Goal: Information Seeking & Learning: Learn about a topic

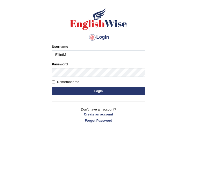
type input "ElliotM"
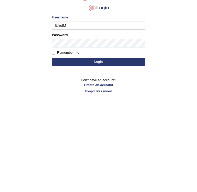
click at [90, 113] on button "Login" at bounding box center [98, 117] width 93 height 8
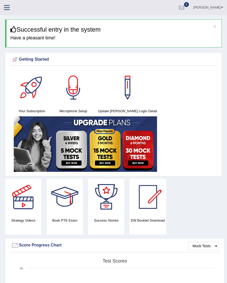
click at [6, 8] on icon at bounding box center [7, 7] width 6 height 7
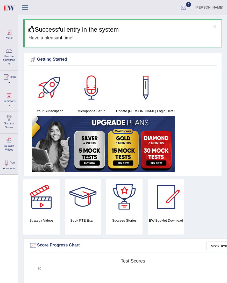
click at [11, 59] on link "Practice Questions" at bounding box center [9, 56] width 18 height 24
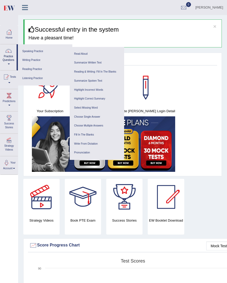
click at [31, 52] on link "Speaking Practice" at bounding box center [44, 51] width 49 height 9
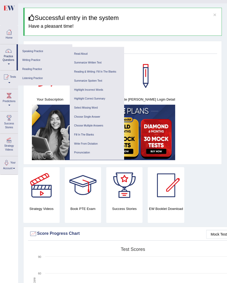
scroll to position [12, 0]
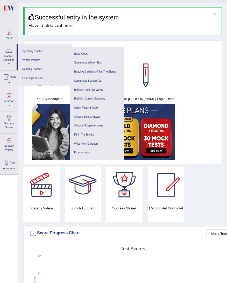
click at [31, 63] on link "Writing Practice" at bounding box center [44, 60] width 49 height 9
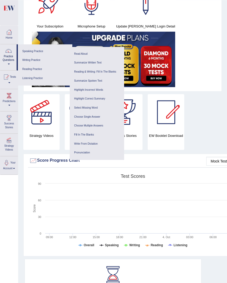
scroll to position [87, 0]
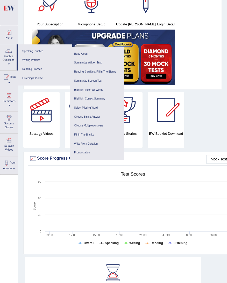
click at [31, 79] on link "Listening Practice" at bounding box center [44, 78] width 49 height 9
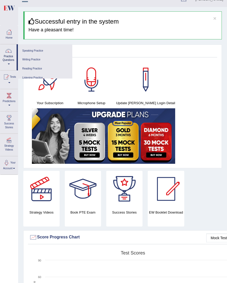
scroll to position [9, 0]
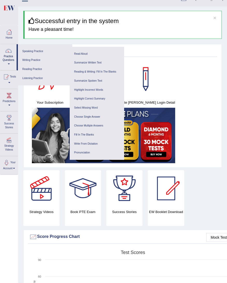
click at [82, 55] on link "Read Aloud" at bounding box center [96, 53] width 49 height 9
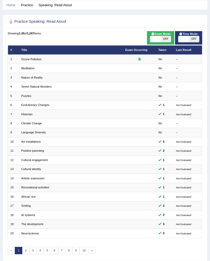
scroll to position [19, 0]
click at [29, 70] on link "Meditation" at bounding box center [27, 68] width 13 height 3
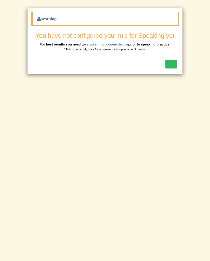
click at [173, 61] on button "OK" at bounding box center [171, 64] width 12 height 9
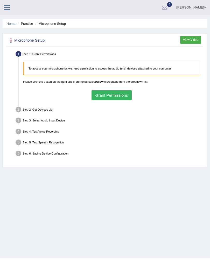
click at [122, 100] on button "Grant Permissions" at bounding box center [111, 95] width 40 height 10
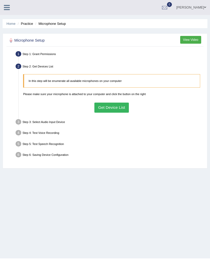
click at [116, 113] on button "Get Device List" at bounding box center [111, 108] width 34 height 10
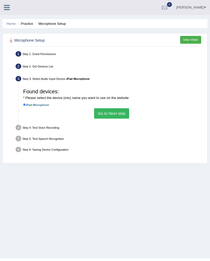
click at [117, 119] on button "Go to Next step" at bounding box center [111, 113] width 35 height 10
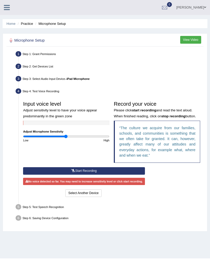
click at [130, 175] on button "Start Recording" at bounding box center [84, 171] width 122 height 8
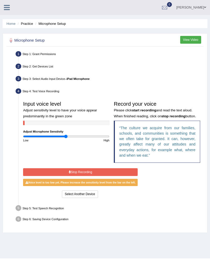
click at [137, 176] on button "Stop Recording" at bounding box center [80, 173] width 114 height 8
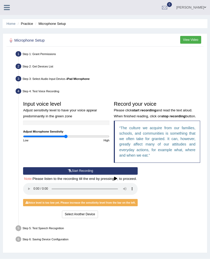
click at [36, 195] on audio at bounding box center [80, 189] width 114 height 12
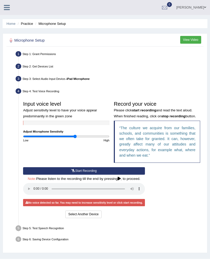
click at [78, 175] on button "Start Recording" at bounding box center [84, 171] width 122 height 8
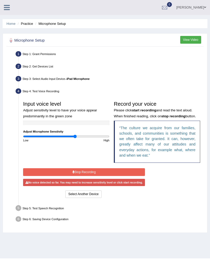
click at [74, 174] on icon at bounding box center [73, 172] width 2 height 3
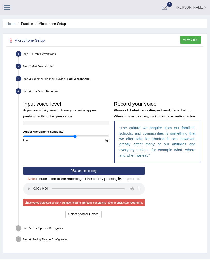
click at [35, 195] on audio at bounding box center [84, 189] width 122 height 12
click at [63, 138] on input "range" at bounding box center [66, 137] width 86 height 4
click at [79, 175] on button "Start Recording" at bounding box center [84, 171] width 122 height 8
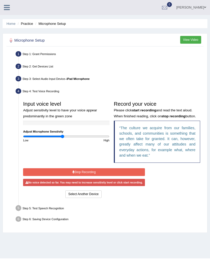
click at [80, 176] on button "Stop Recording" at bounding box center [84, 173] width 122 height 8
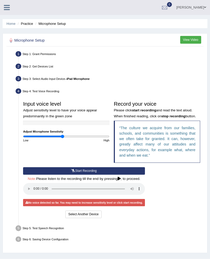
click at [38, 195] on audio at bounding box center [84, 189] width 122 height 12
click at [36, 195] on audio at bounding box center [84, 189] width 122 height 12
click at [34, 195] on audio at bounding box center [84, 189] width 122 height 12
click at [145, 195] on audio at bounding box center [84, 189] width 122 height 12
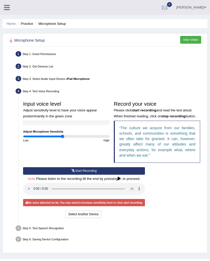
click at [91, 218] on button "Select Another Device" at bounding box center [83, 215] width 36 height 8
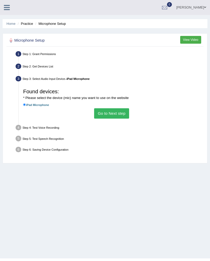
click at [105, 119] on button "Go to Next step" at bounding box center [111, 113] width 35 height 10
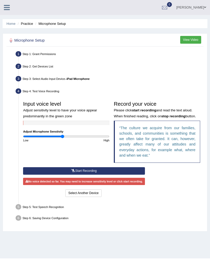
click at [75, 175] on button "Start Recording" at bounding box center [84, 171] width 122 height 8
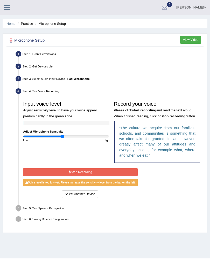
click at [82, 176] on button "Stop Recording" at bounding box center [80, 173] width 114 height 8
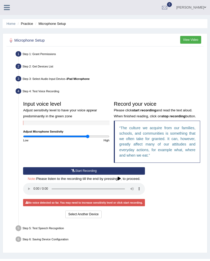
type input "1.52"
click at [66, 167] on div "Input voice level Adjust sensitivity level to have your voice appear predominan…" at bounding box center [111, 133] width 181 height 69
click at [77, 175] on button "Start Recording" at bounding box center [84, 171] width 122 height 8
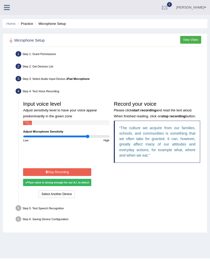
click at [52, 176] on button "Stop Recording" at bounding box center [57, 173] width 68 height 8
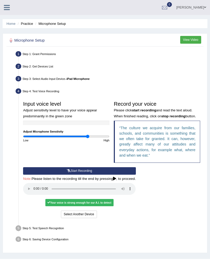
click at [34, 195] on audio at bounding box center [79, 189] width 112 height 12
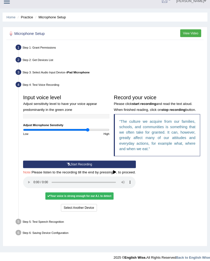
scroll to position [35, 0]
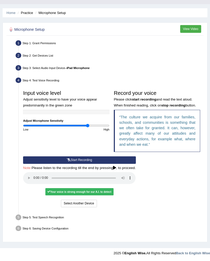
click at [46, 219] on div "Step 5: Test Speech Recognition" at bounding box center [109, 219] width 191 height 10
click at [69, 196] on div "Your voice is strong enough for our A.I. to detect" at bounding box center [79, 191] width 68 height 7
click at [108, 208] on button "Voice is ok. Go to Next step" at bounding box center [97, 204] width 43 height 8
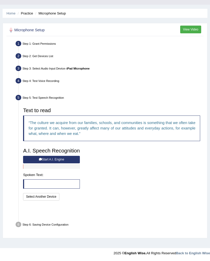
scroll to position [2, 0]
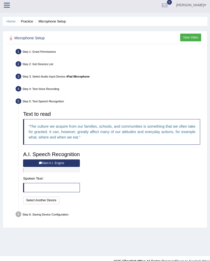
click at [48, 167] on button "Start A.I. Engine" at bounding box center [51, 164] width 57 height 8
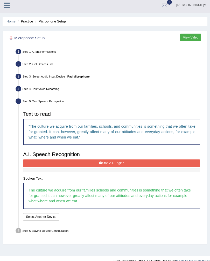
click at [91, 167] on button "Stop A.I. Engine" at bounding box center [111, 164] width 177 height 8
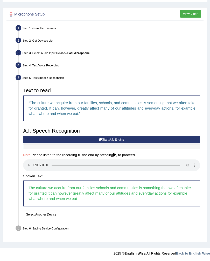
scroll to position [33, 0]
click at [100, 143] on button "Start A.I. Engine" at bounding box center [111, 140] width 177 height 8
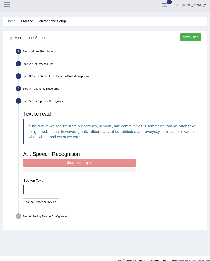
scroll to position [2, 0]
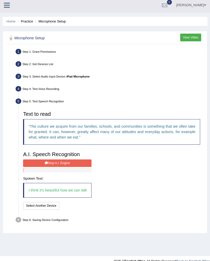
click at [13, 222] on ul "Step 1: Grant Permissions To access your microphone(s), we need permission to a…" at bounding box center [105, 137] width 194 height 178
click at [45, 165] on icon at bounding box center [46, 163] width 3 height 3
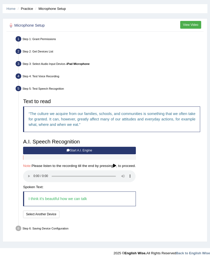
scroll to position [23, 0]
click at [84, 155] on button "Start A.I. Engine" at bounding box center [79, 151] width 112 height 8
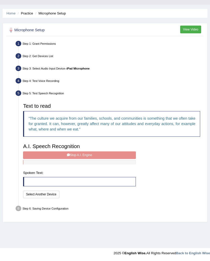
scroll to position [2, 0]
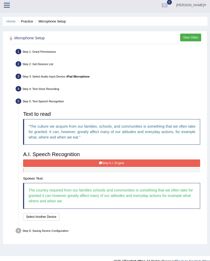
click at [105, 167] on button "Stop A.I. Engine" at bounding box center [111, 164] width 177 height 8
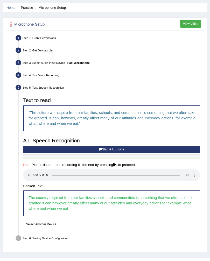
scroll to position [33, 0]
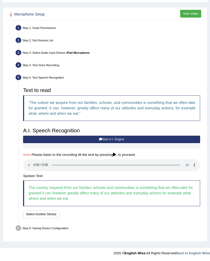
click at [34, 171] on audio at bounding box center [111, 165] width 177 height 12
click at [92, 218] on button "Speech is ok. Go to Last step" at bounding box center [84, 215] width 46 height 8
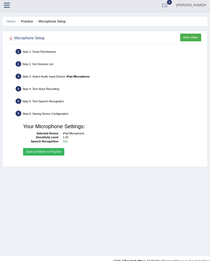
click at [39, 156] on button "Save & Return to Practice" at bounding box center [43, 152] width 41 height 8
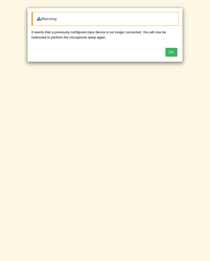
click at [172, 53] on button "OK" at bounding box center [171, 52] width 12 height 9
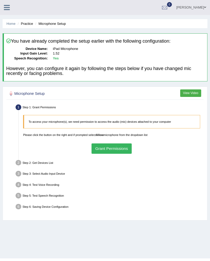
click at [94, 154] on button "Grant Permissions" at bounding box center [111, 149] width 40 height 10
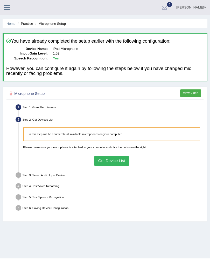
click at [99, 166] on button "Get Device List" at bounding box center [111, 161] width 34 height 10
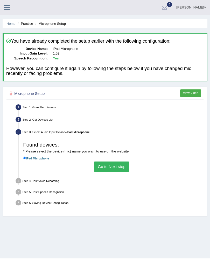
click at [101, 172] on button "Go to Next step" at bounding box center [111, 167] width 35 height 10
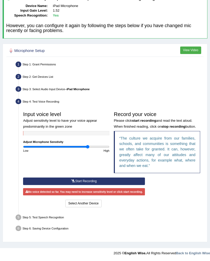
scroll to position [69, 0]
click at [49, 221] on div "Step 5: Test Speech Recognition" at bounding box center [109, 219] width 191 height 10
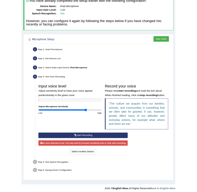
scroll to position [0, 0]
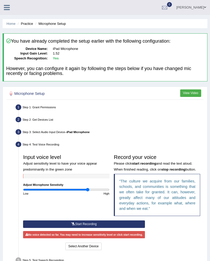
click at [9, 10] on icon at bounding box center [7, 7] width 6 height 7
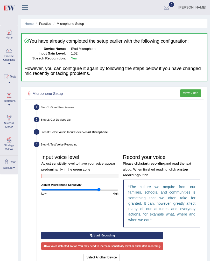
click at [9, 57] on link "Practice Questions" at bounding box center [9, 56] width 18 height 24
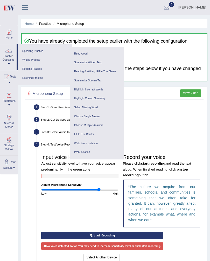
click at [29, 50] on link "Speaking Practice" at bounding box center [44, 51] width 49 height 9
click at [85, 65] on ul "Reading & Writing: Fill In The Blanks Choose Multiple Answers Re-order Paragrap…" at bounding box center [97, 90] width 54 height 50
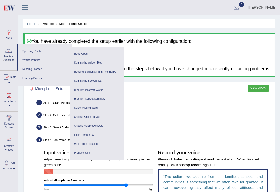
click at [26, 61] on link "Writing Practice" at bounding box center [44, 60] width 49 height 9
click at [89, 62] on link "Summarize Written Text" at bounding box center [96, 62] width 49 height 9
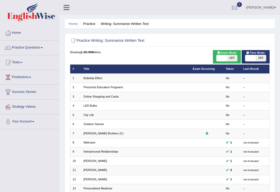
click at [89, 79] on link "Bullwhip Effect" at bounding box center [92, 77] width 19 height 3
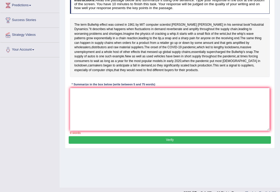
scroll to position [84, 0]
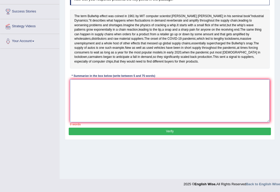
click at [104, 122] on textarea at bounding box center [170, 100] width 200 height 43
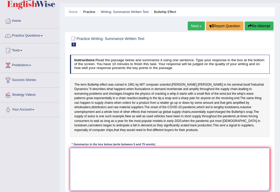
scroll to position [0, 0]
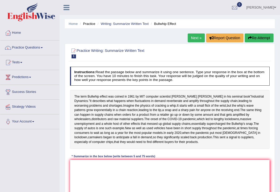
click at [77, 39] on div "Home Practice Writing: Summarize Written Text Bullwhip Effect Next » Report Que…" at bounding box center [170, 129] width 220 height 259
click at [35, 47] on link "Practice Questions" at bounding box center [29, 46] width 59 height 13
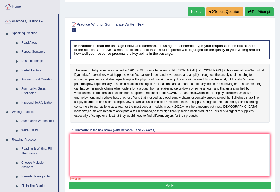
scroll to position [26, 0]
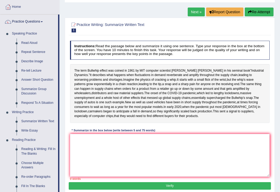
click at [31, 62] on div at bounding box center [140, 96] width 280 height 192
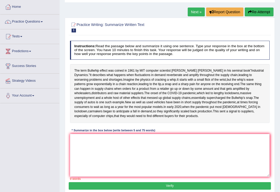
click at [44, 22] on link "Practice Questions" at bounding box center [29, 20] width 59 height 13
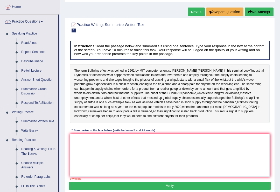
click at [36, 61] on div at bounding box center [140, 96] width 280 height 192
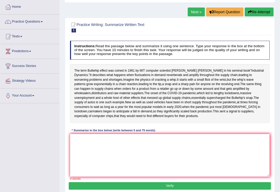
click at [45, 24] on link "Practice Questions" at bounding box center [29, 20] width 59 height 13
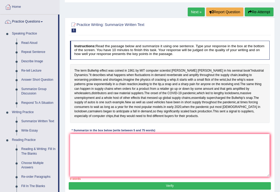
click at [25, 62] on div at bounding box center [140, 96] width 280 height 192
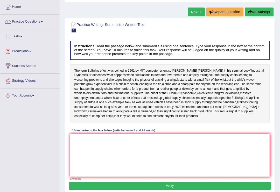
click at [42, 23] on link "Practice Questions" at bounding box center [29, 20] width 59 height 13
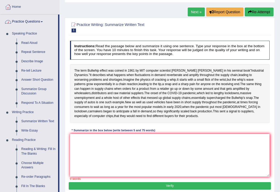
click at [28, 61] on div at bounding box center [140, 96] width 280 height 192
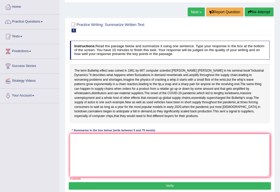
click at [43, 22] on link "Practice Questions" at bounding box center [29, 20] width 59 height 13
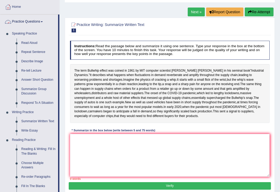
click at [29, 43] on div at bounding box center [140, 96] width 280 height 192
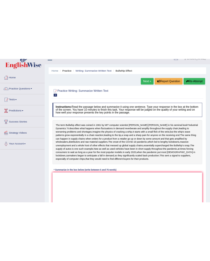
scroll to position [0, 0]
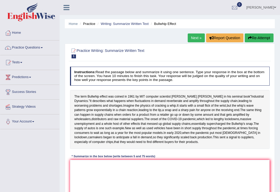
click at [43, 49] on link "Practice Questions" at bounding box center [29, 46] width 59 height 13
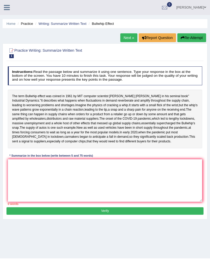
click at [7, 8] on icon at bounding box center [7, 7] width 6 height 7
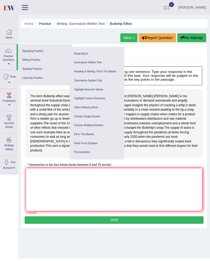
click at [30, 69] on link "Reading Practice" at bounding box center [44, 69] width 49 height 9
click at [31, 79] on link "Listening Practice" at bounding box center [44, 78] width 49 height 9
click at [28, 55] on link "Speaking Practice" at bounding box center [44, 51] width 49 height 9
click at [82, 55] on link "Read Aloud" at bounding box center [96, 53] width 49 height 9
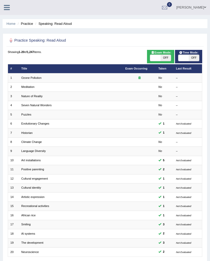
click at [30, 98] on link "Nature of Reality" at bounding box center [31, 96] width 21 height 3
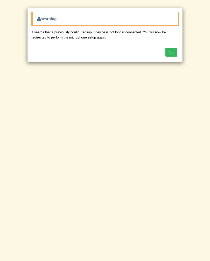
click at [170, 53] on button "OK" at bounding box center [171, 52] width 12 height 9
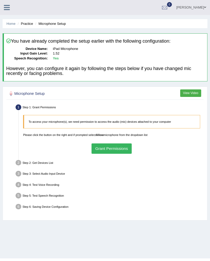
click at [106, 154] on button "Grant Permissions" at bounding box center [111, 149] width 40 height 10
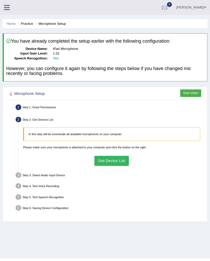
click at [101, 166] on button "Get Device List" at bounding box center [111, 161] width 34 height 10
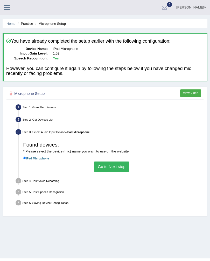
click at [95, 172] on button "Go to Next step" at bounding box center [111, 167] width 35 height 10
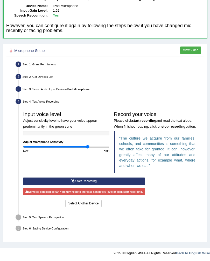
scroll to position [70, 0]
click at [82, 185] on button "Start Recording" at bounding box center [84, 182] width 122 height 8
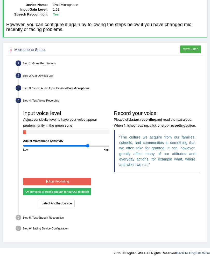
click at [48, 183] on icon at bounding box center [47, 181] width 2 height 3
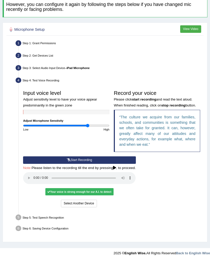
click at [71, 209] on div "Start Recording Stop Recording Note: Please listen to the recording till the en…" at bounding box center [79, 183] width 117 height 52
click at [34, 184] on audio at bounding box center [79, 178] width 112 height 12
click at [103, 208] on button "Voice is ok. Go to Next step" at bounding box center [97, 204] width 43 height 8
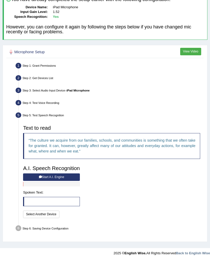
scroll to position [52, 0]
click at [41, 181] on button "Start A.I. Engine" at bounding box center [51, 178] width 57 height 8
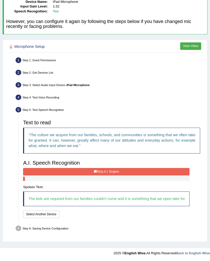
click at [70, 176] on button "Stop A.I. Engine" at bounding box center [106, 172] width 166 height 8
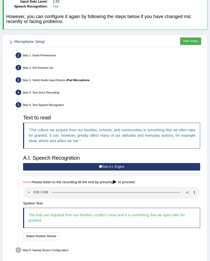
click at [35, 199] on audio at bounding box center [111, 193] width 177 height 12
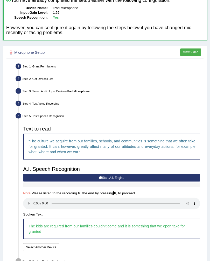
scroll to position [80, 0]
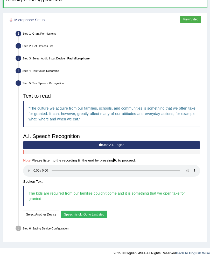
click at [84, 218] on button "Speech is ok. Go to Last step" at bounding box center [84, 215] width 46 height 8
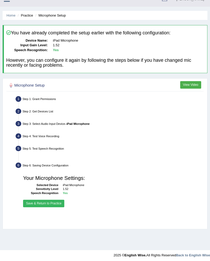
scroll to position [2, 0]
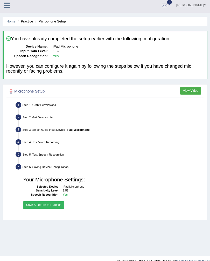
click at [45, 209] on button "Save & Return to Practice" at bounding box center [43, 206] width 41 height 8
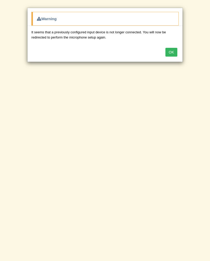
click at [174, 48] on button "OK" at bounding box center [171, 52] width 12 height 9
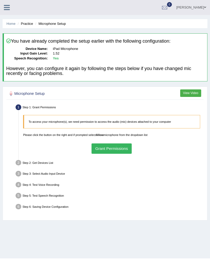
click at [108, 154] on button "Grant Permissions" at bounding box center [111, 149] width 40 height 10
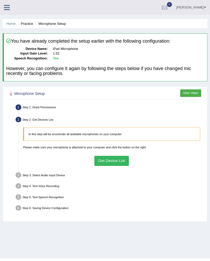
click at [105, 166] on button "Get Device List" at bounding box center [111, 161] width 34 height 10
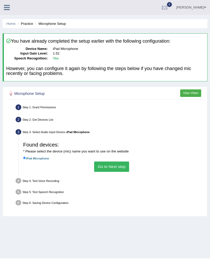
click at [106, 172] on button "Go to Next step" at bounding box center [111, 167] width 35 height 10
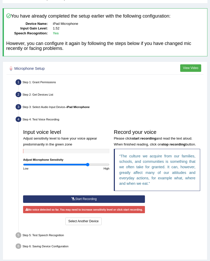
scroll to position [70, 0]
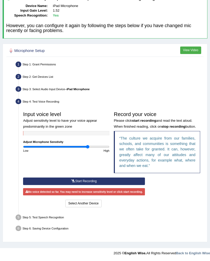
click at [78, 182] on button "Start Recording" at bounding box center [84, 182] width 122 height 8
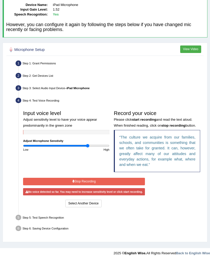
click at [78, 186] on button "Stop Recording" at bounding box center [84, 182] width 122 height 8
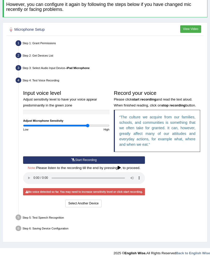
click at [35, 184] on audio at bounding box center [84, 178] width 122 height 12
click at [56, 223] on div "Step 5: Test Speech Recognition" at bounding box center [109, 219] width 191 height 10
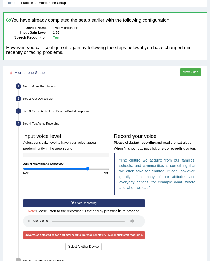
scroll to position [0, 0]
